Goal: Register for event/course

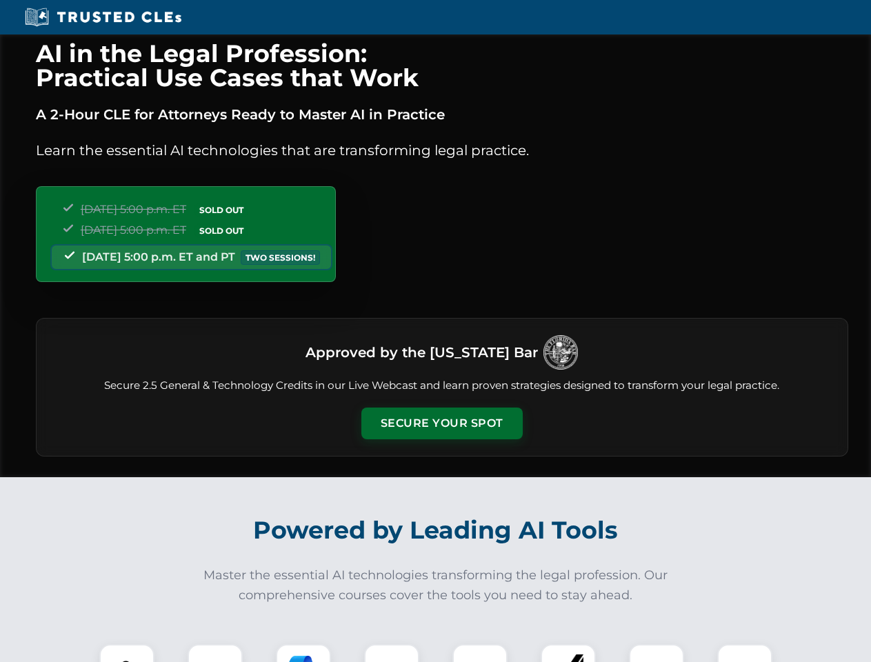
click at [442, 424] on button "Secure Your Spot" at bounding box center [441, 424] width 161 height 32
click at [127, 653] on img at bounding box center [127, 672] width 40 height 40
